Goal: Transaction & Acquisition: Subscribe to service/newsletter

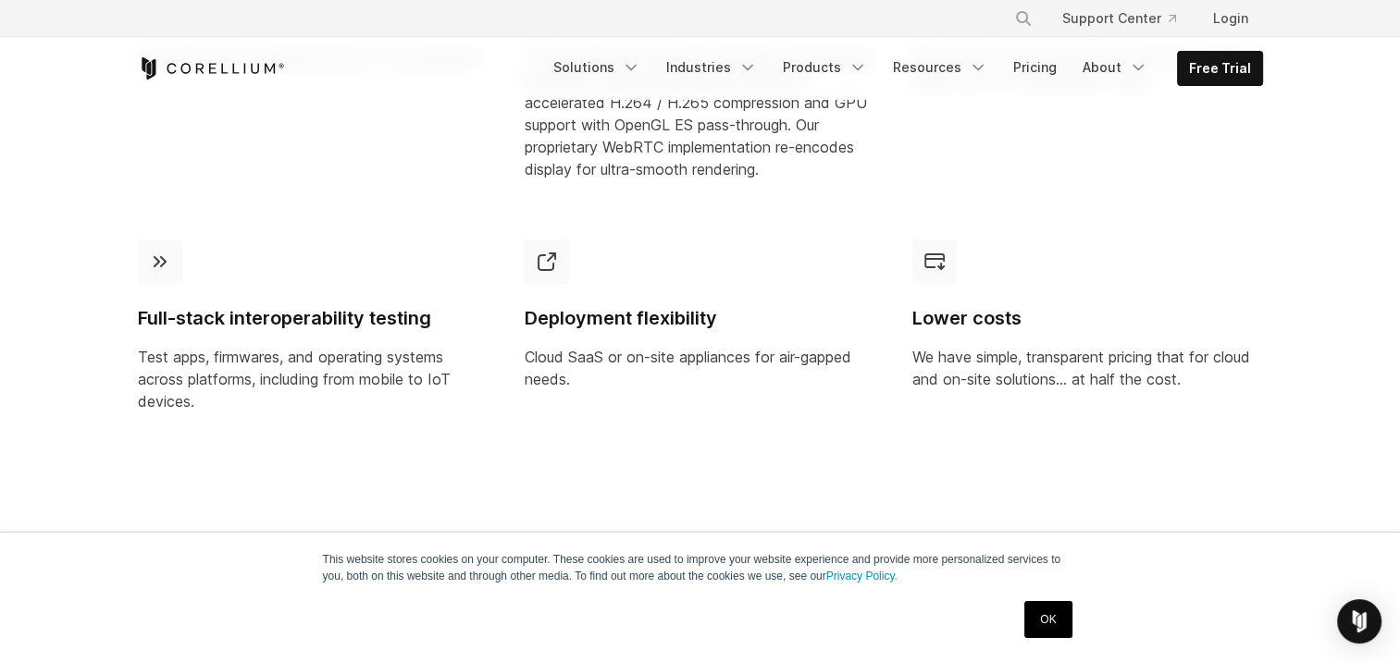
scroll to position [1110, 0]
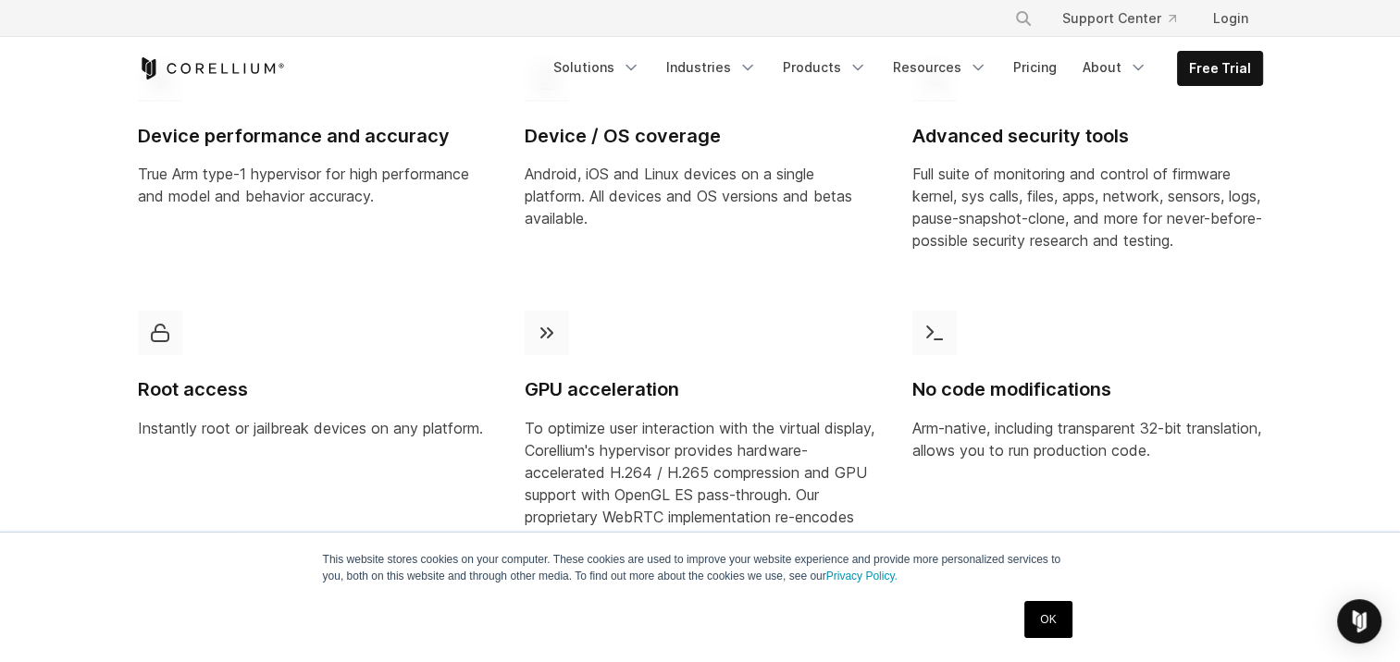
click at [1269, 71] on div "Free Trial Solutions Mobile IoT Industries" at bounding box center [700, 68] width 1162 height 63
click at [1221, 78] on link "Free Trial" at bounding box center [1220, 68] width 84 height 33
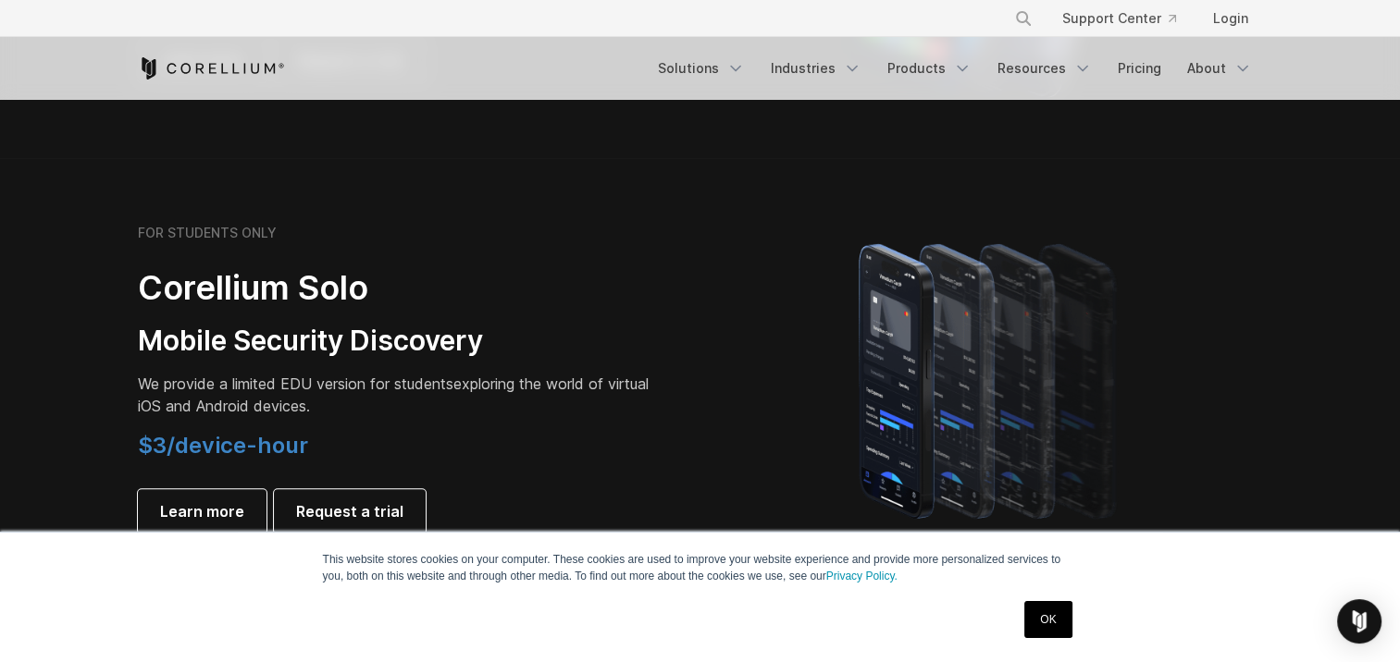
scroll to position [1480, 0]
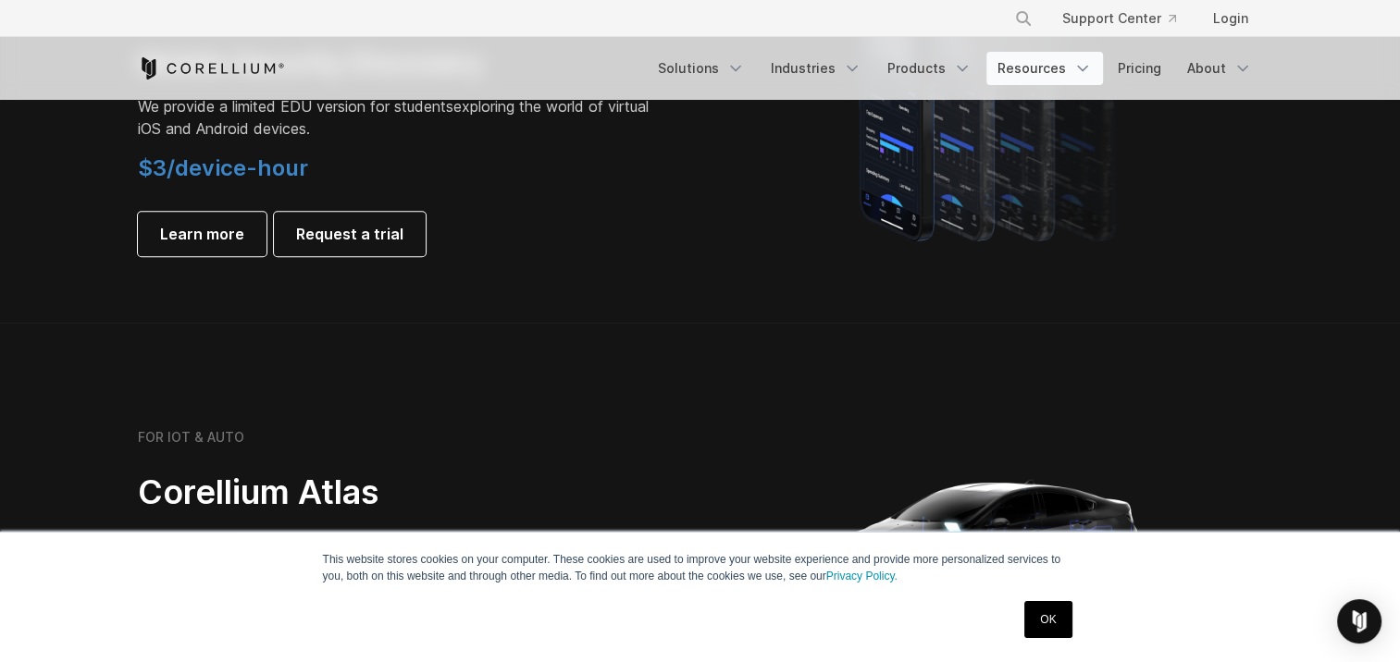
click at [1040, 68] on link "Resources" at bounding box center [1044, 68] width 117 height 33
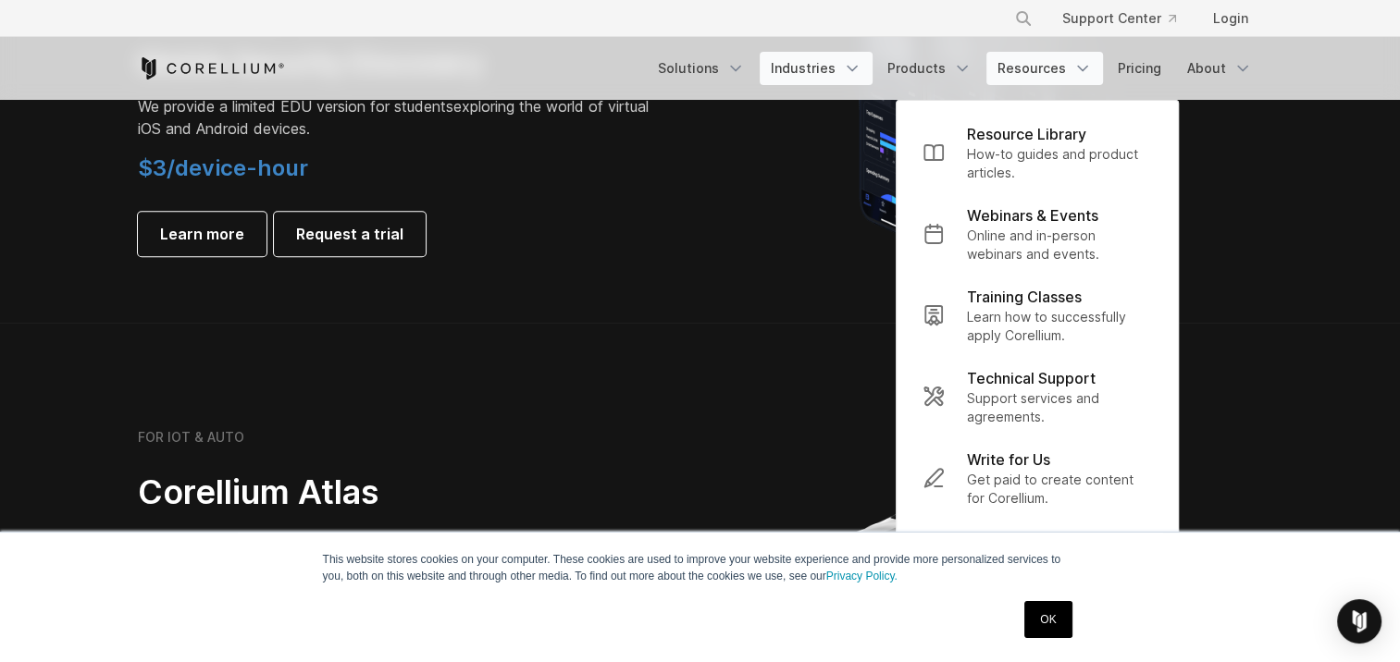
click at [813, 71] on link "Industries" at bounding box center [816, 68] width 113 height 33
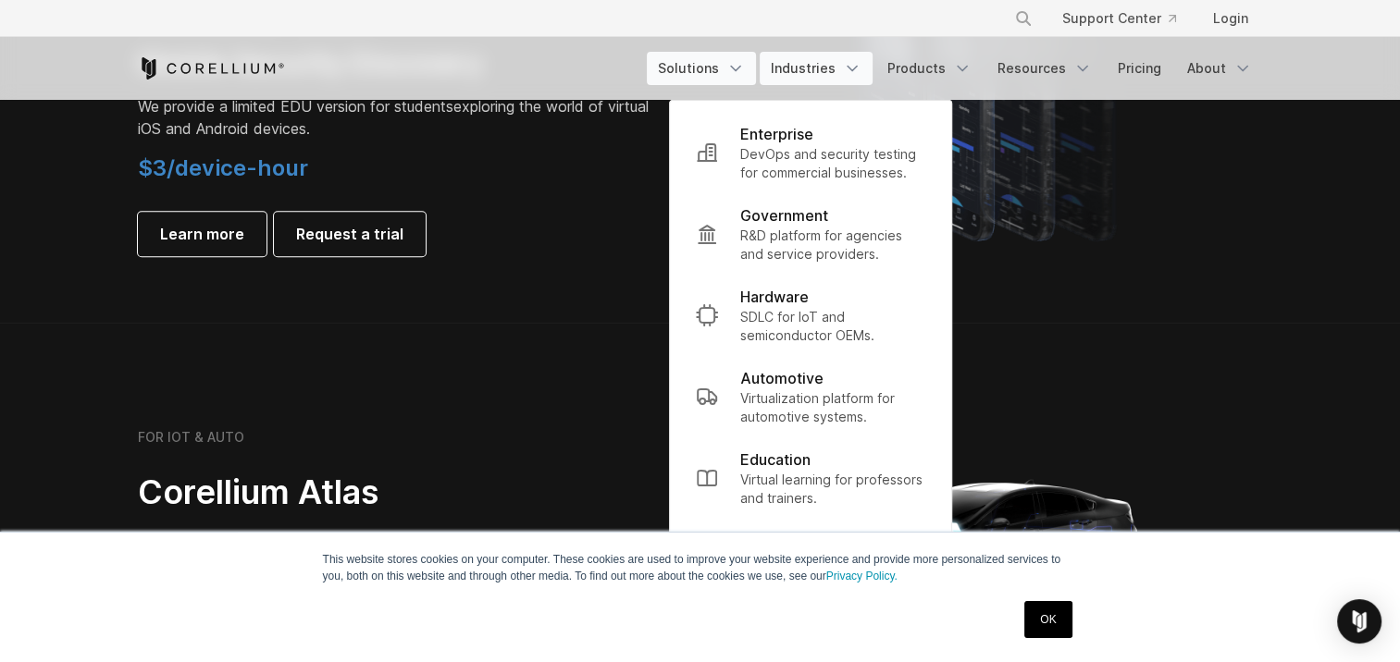
click at [699, 74] on link "Solutions" at bounding box center [701, 68] width 109 height 33
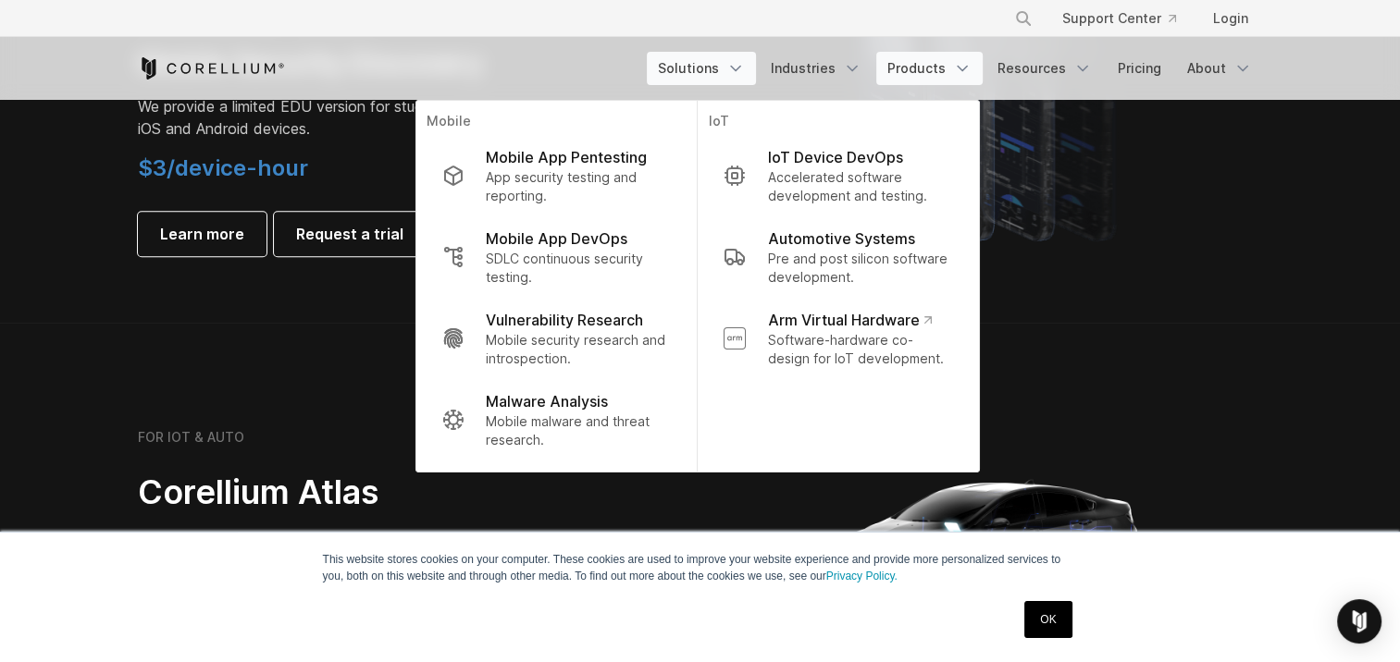
click at [969, 74] on icon "Navigation Menu" at bounding box center [962, 68] width 19 height 19
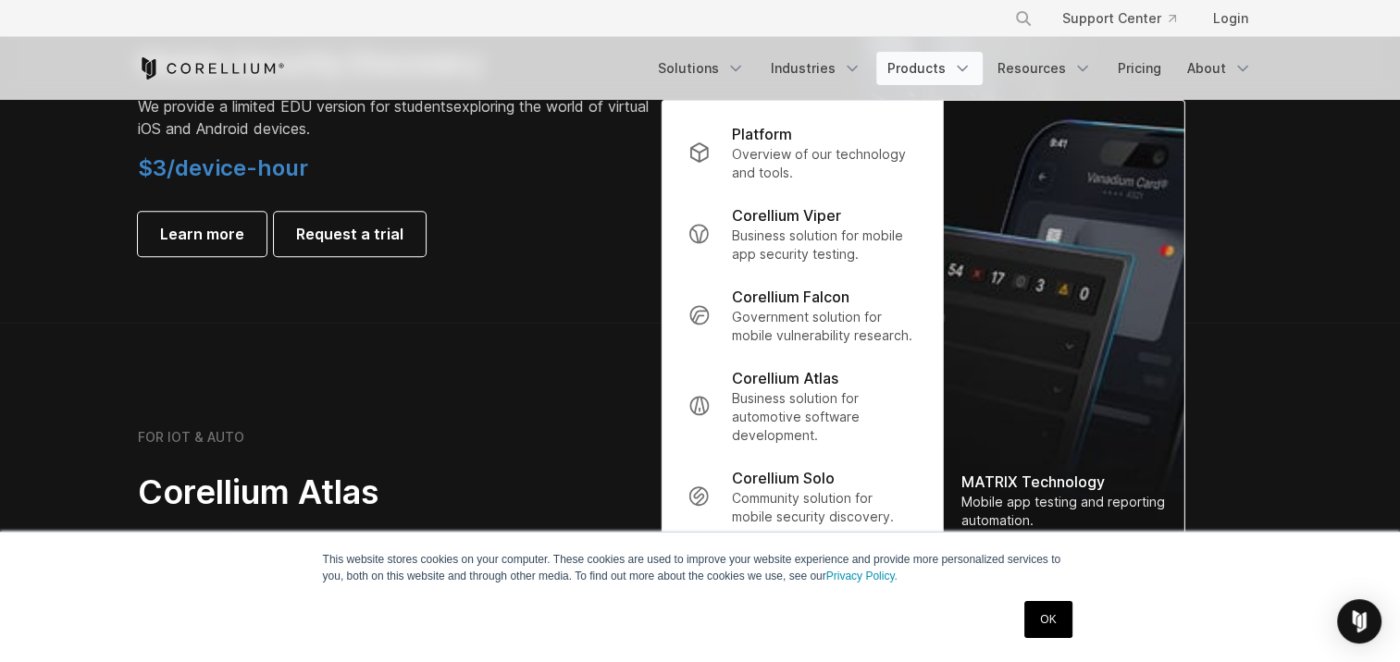
click at [607, 372] on div "FOR IOT & AUTO Corellium Atlas Purpose-built platform to enable automotive soft…" at bounding box center [700, 537] width 1162 height 370
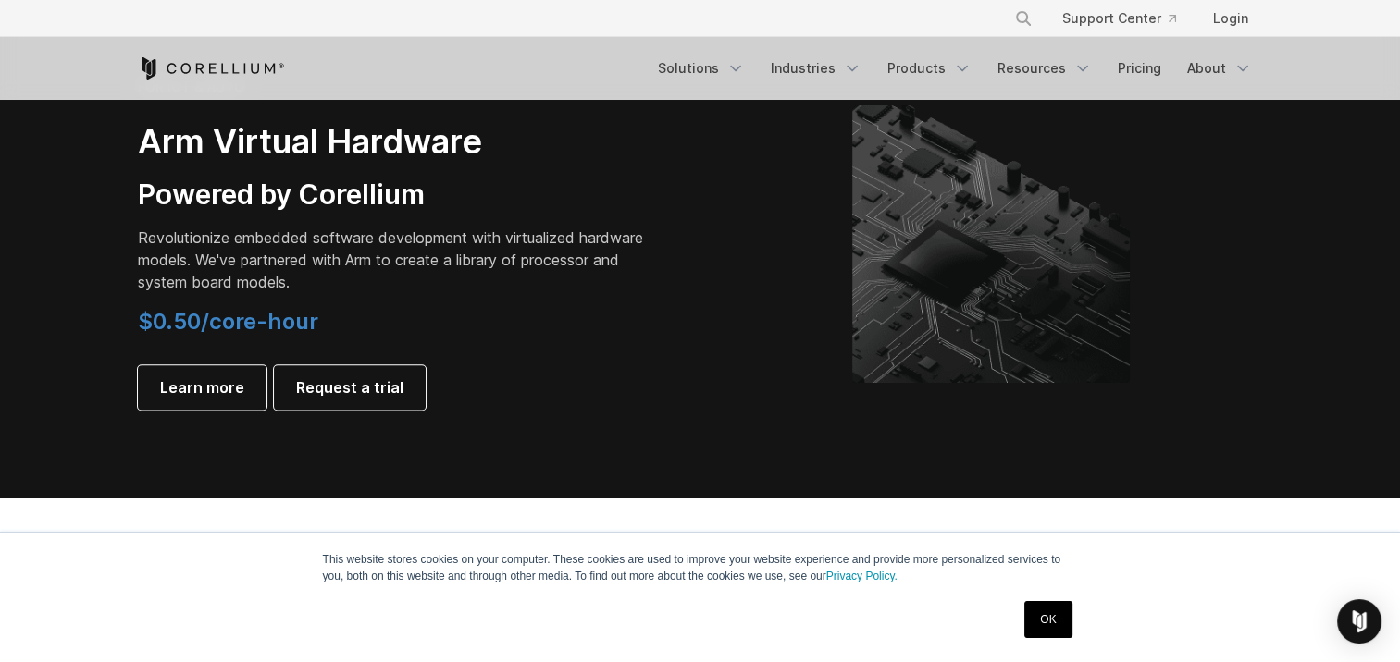
scroll to position [2313, 0]
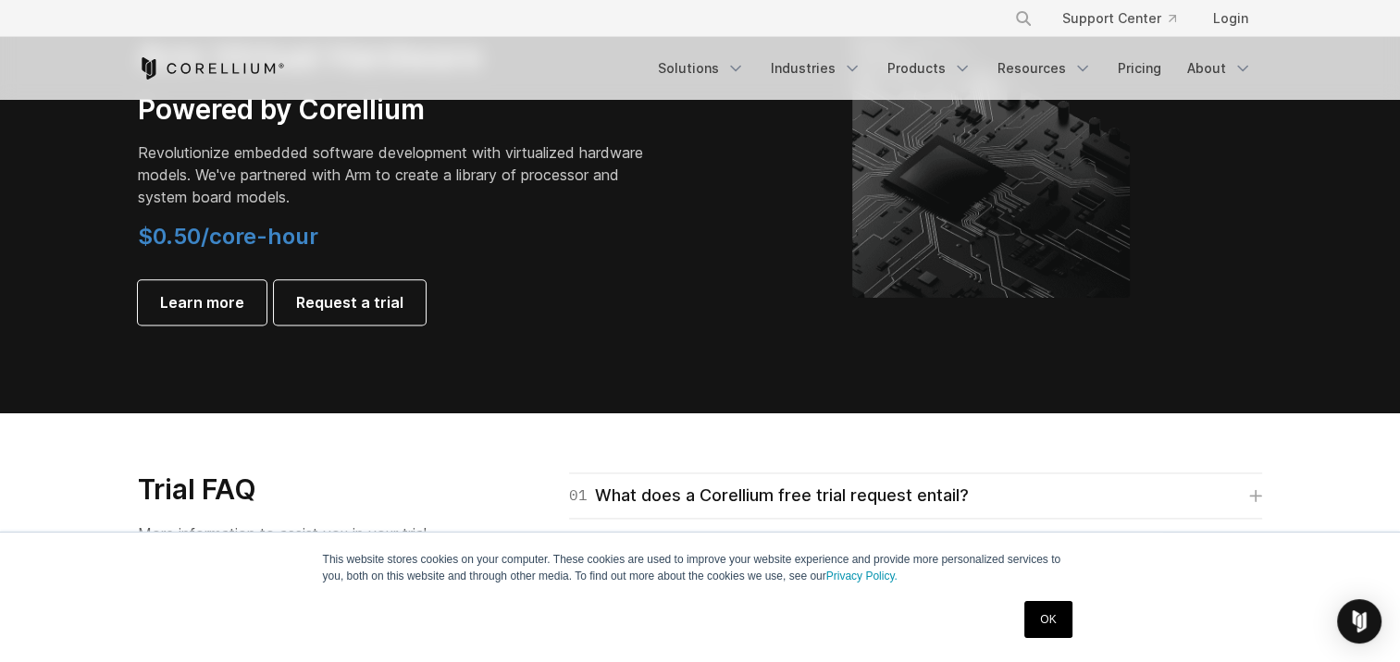
click at [1046, 625] on link "OK" at bounding box center [1047, 619] width 47 height 37
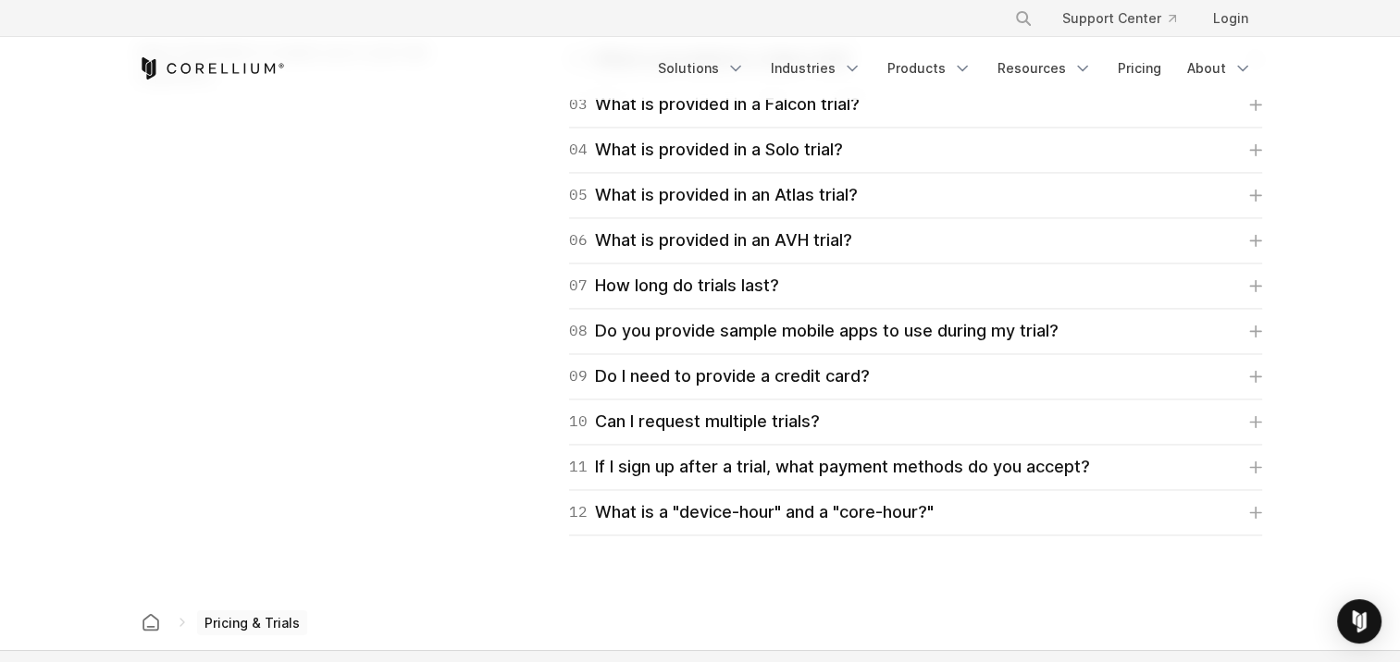
scroll to position [3053, 0]
